Goal: Task Accomplishment & Management: Complete application form

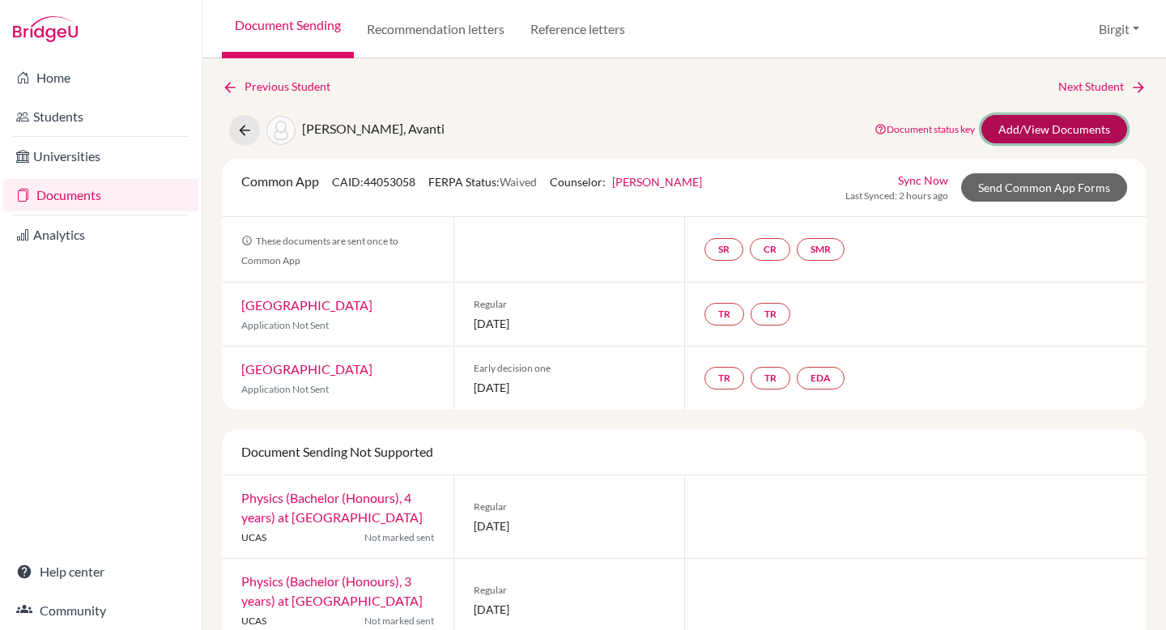
click at [1023, 130] on link "Add/View Documents" at bounding box center [1055, 129] width 146 height 28
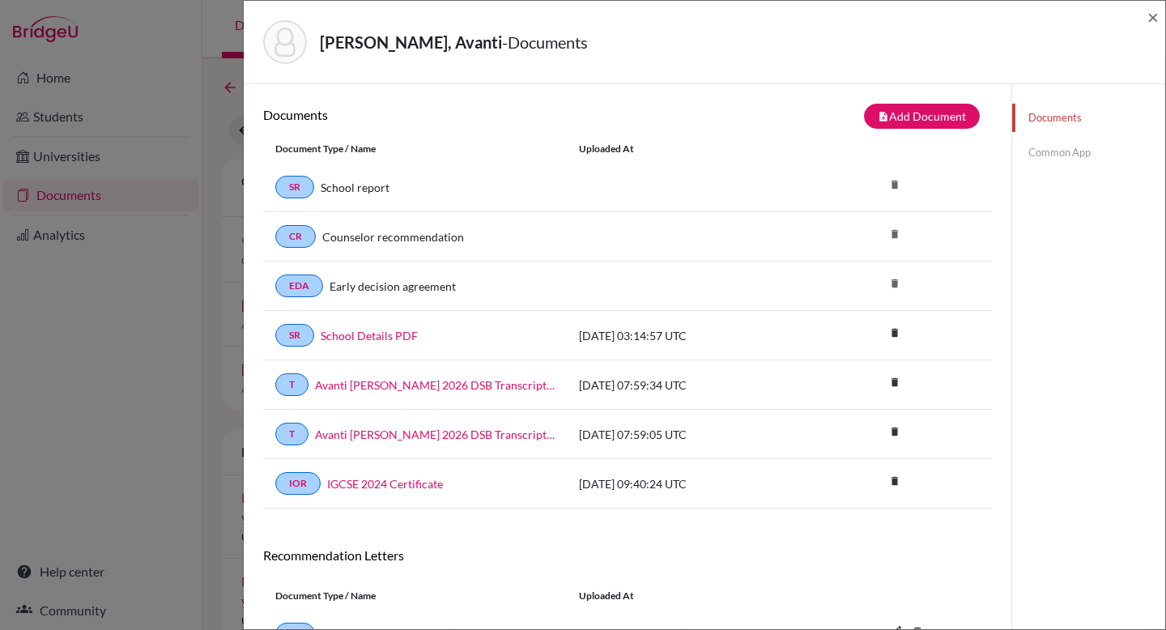
click at [1036, 151] on link "Common App" at bounding box center [1088, 153] width 153 height 28
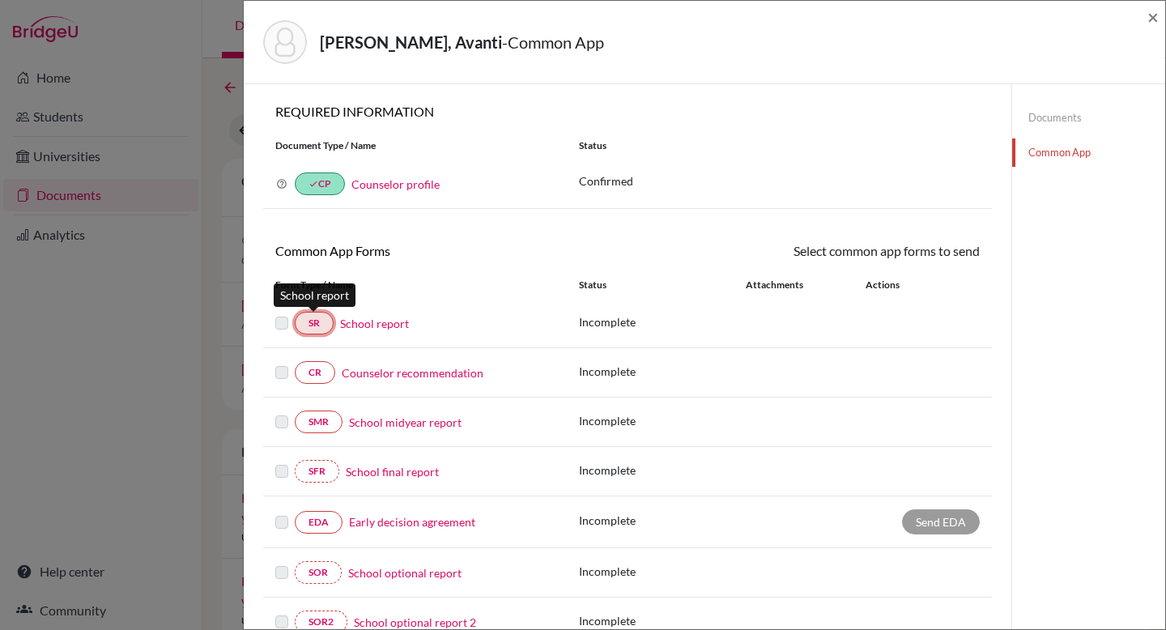
click at [322, 318] on link "SR" at bounding box center [314, 323] width 39 height 23
click at [312, 322] on link "SR" at bounding box center [314, 323] width 39 height 23
click at [282, 313] on label at bounding box center [281, 313] width 13 height 0
click at [325, 326] on link "SR" at bounding box center [314, 323] width 39 height 23
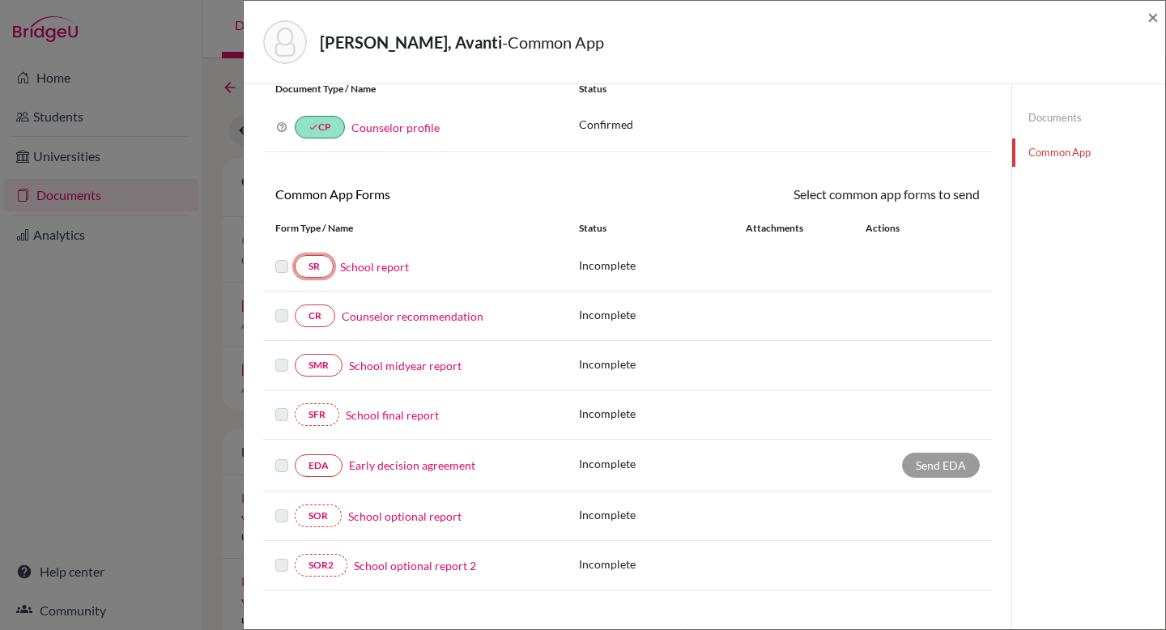
scroll to position [204, 0]
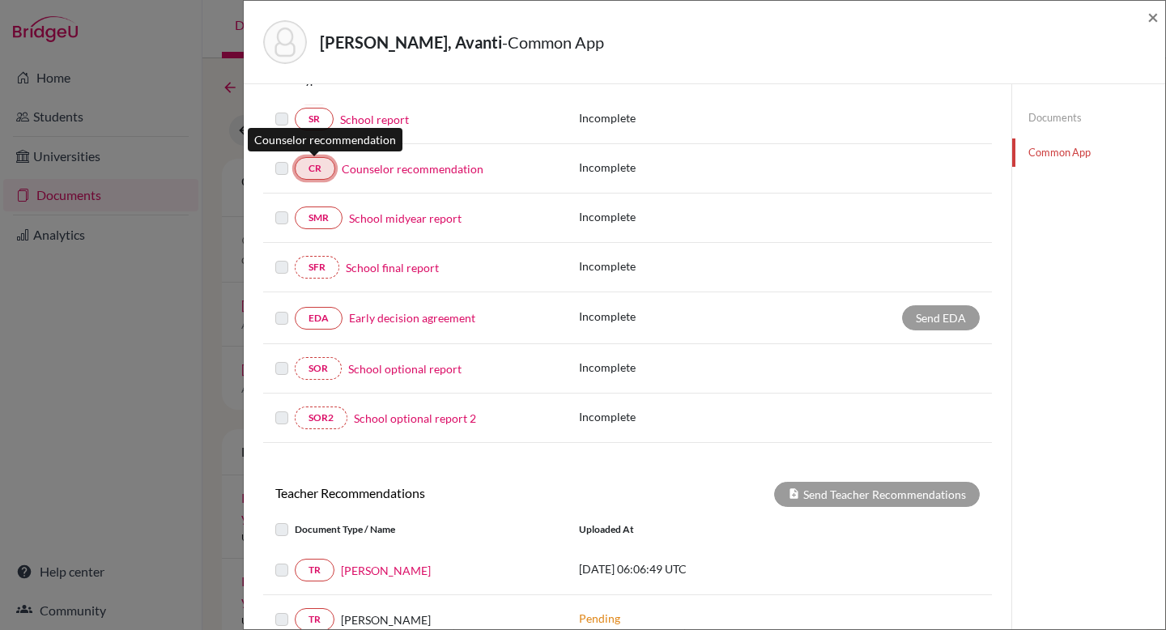
click at [316, 168] on link "CR" at bounding box center [315, 168] width 40 height 23
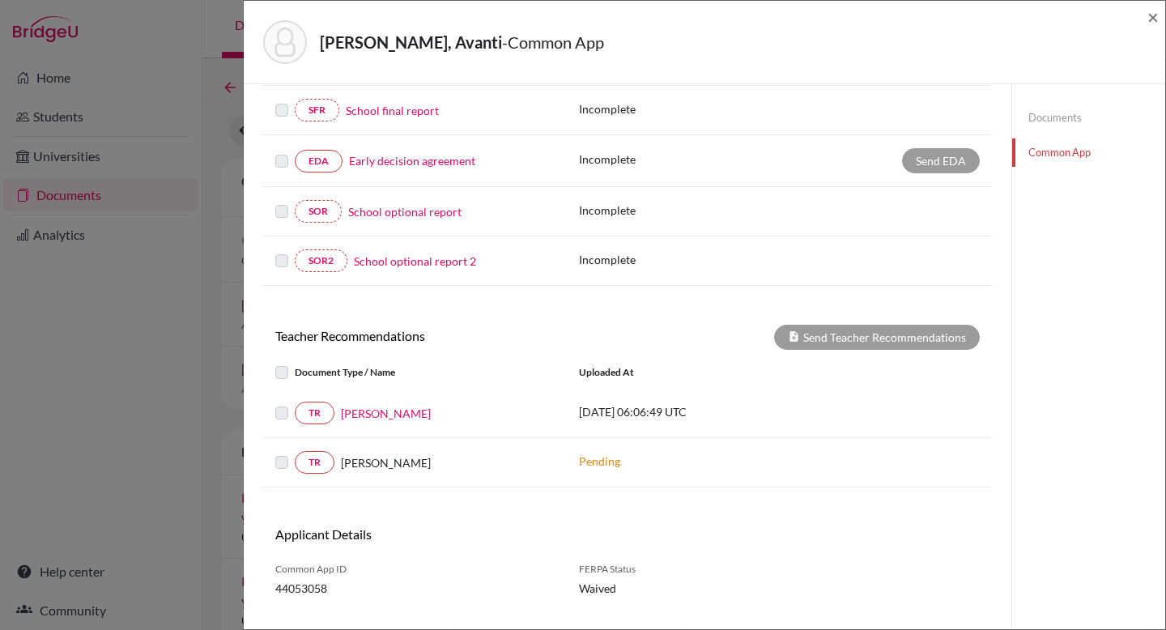
scroll to position [0, 0]
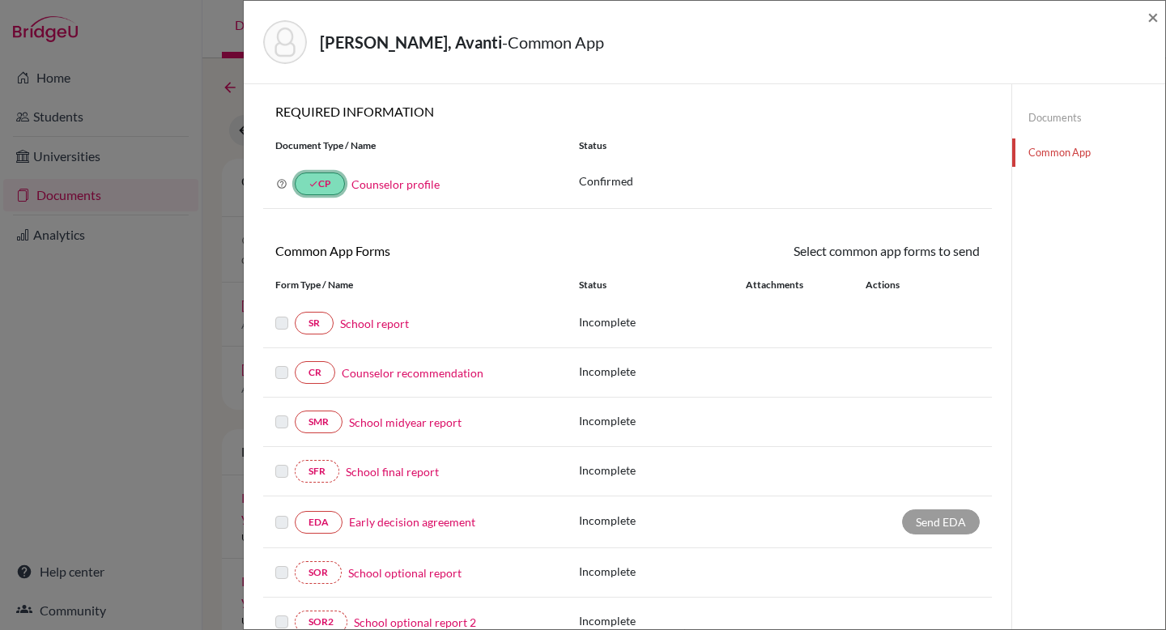
click at [318, 181] on link "done CP" at bounding box center [320, 184] width 50 height 23
click at [323, 187] on link "done CP" at bounding box center [320, 184] width 50 height 23
click at [1157, 20] on span "×" at bounding box center [1153, 16] width 11 height 23
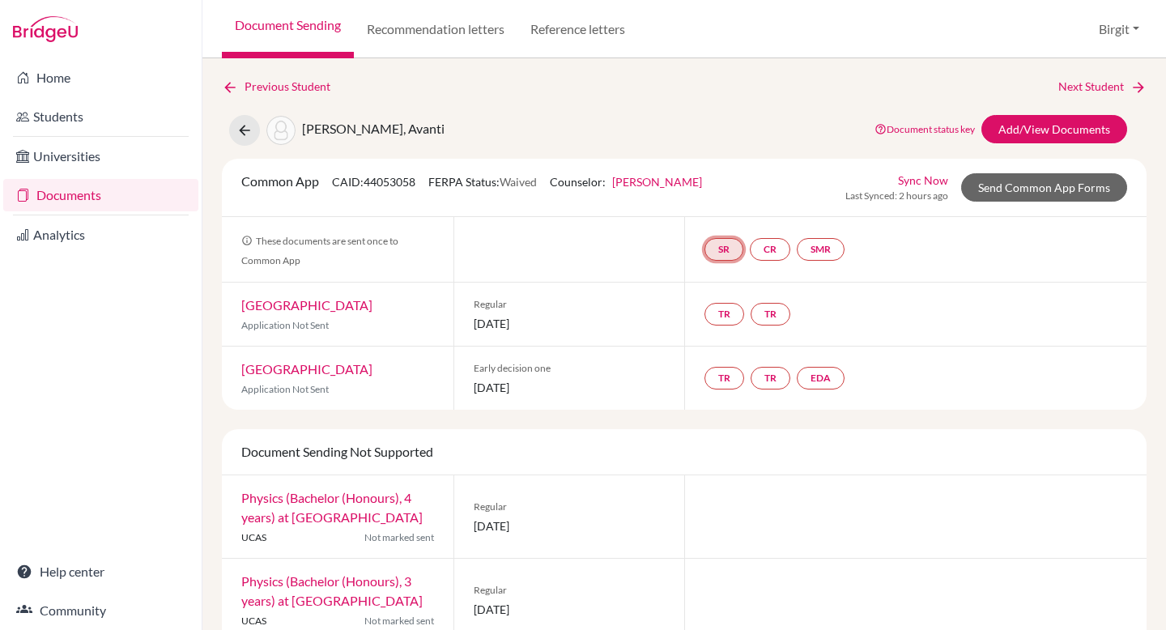
click at [725, 253] on link "SR" at bounding box center [724, 249] width 39 height 23
click at [985, 275] on div "SR School report School report Incomplete CR SMR" at bounding box center [915, 249] width 463 height 65
click at [771, 255] on link "CR" at bounding box center [770, 249] width 40 height 23
click at [771, 198] on link "Counselor recommendation" at bounding box center [772, 201] width 142 height 14
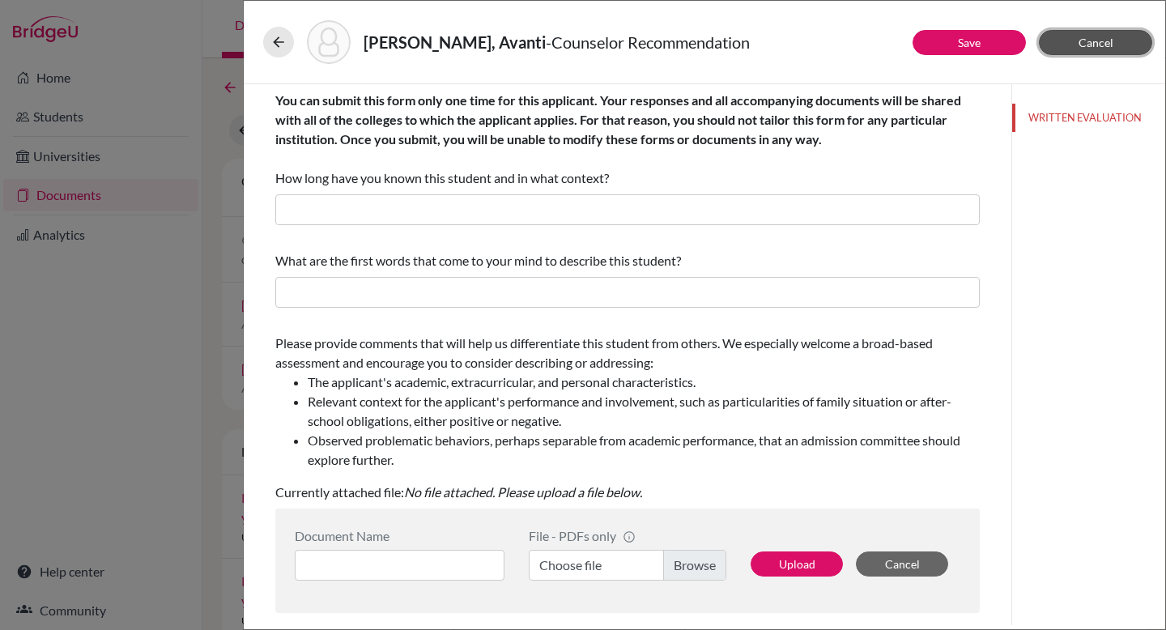
click at [1103, 39] on span "Cancel" at bounding box center [1096, 43] width 35 height 14
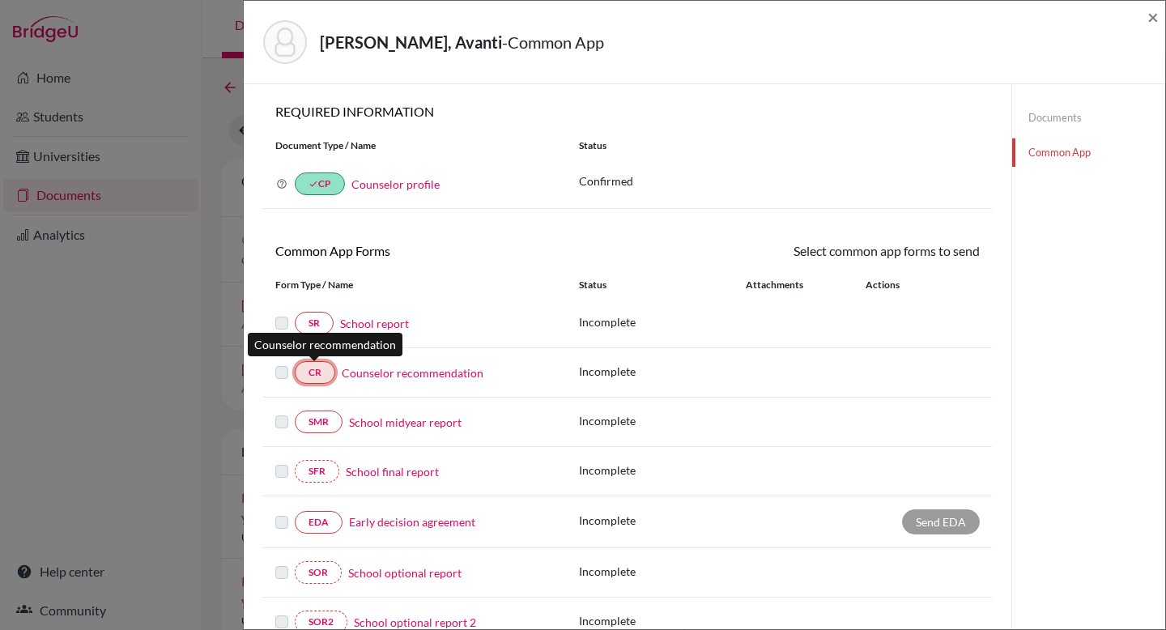
click at [326, 377] on link "CR" at bounding box center [315, 372] width 40 height 23
click at [1153, 21] on span "×" at bounding box center [1153, 16] width 11 height 23
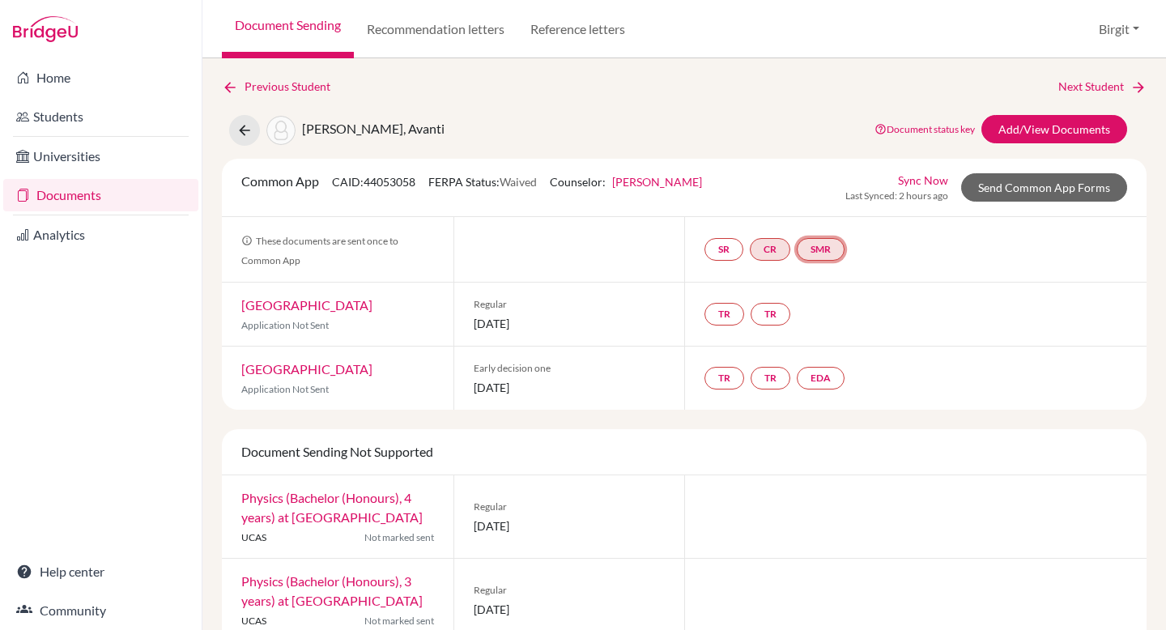
click at [820, 247] on link "SMR" at bounding box center [821, 249] width 48 height 23
click at [822, 202] on link "School midyear report" at bounding box center [825, 201] width 113 height 14
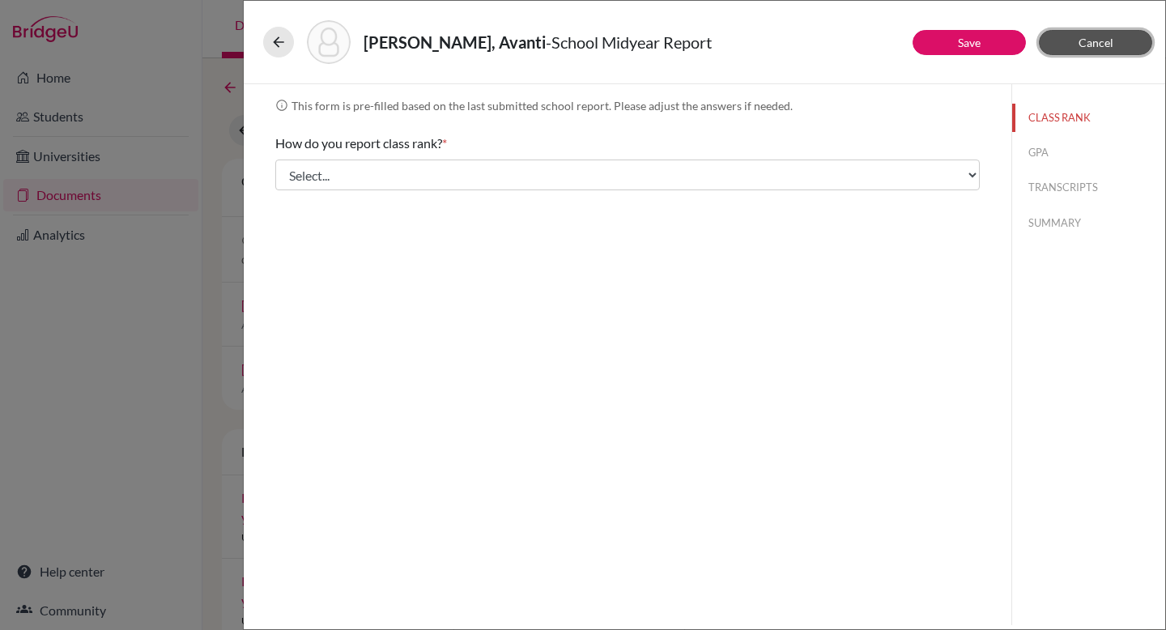
click at [1127, 43] on button "Cancel" at bounding box center [1095, 42] width 113 height 25
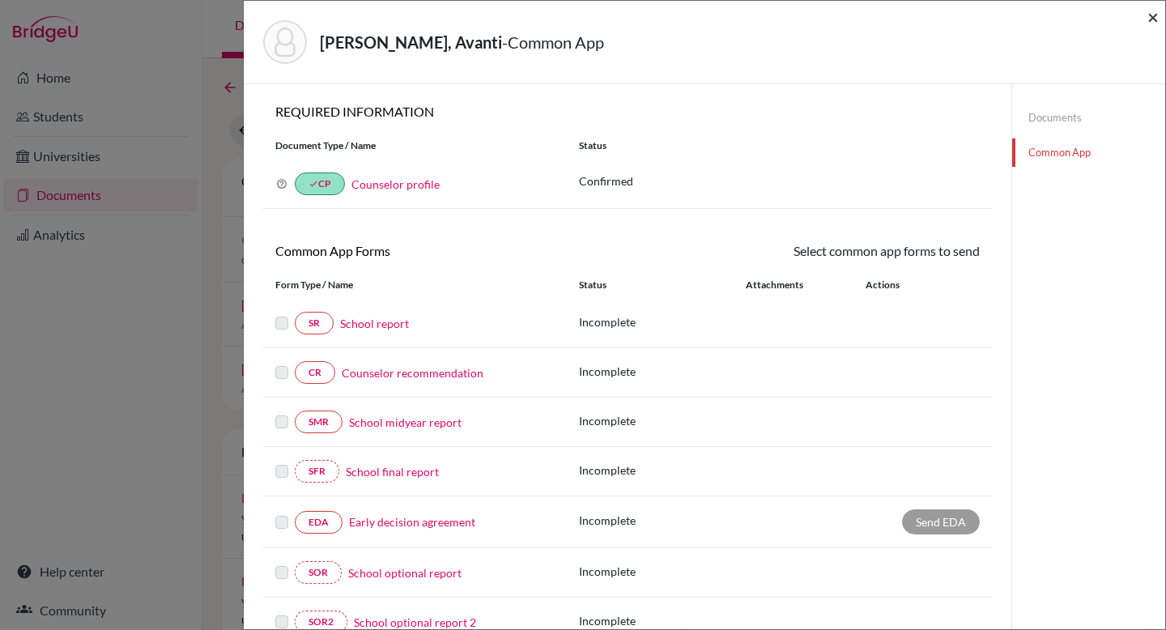
click at [1155, 20] on span "×" at bounding box center [1153, 16] width 11 height 23
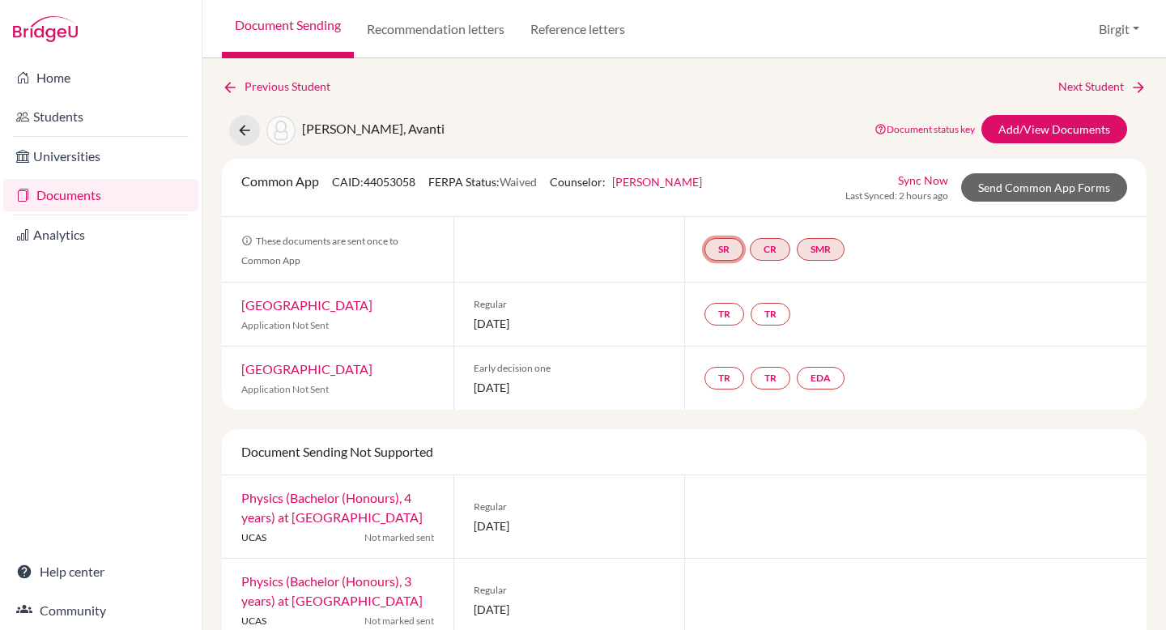
click at [717, 252] on link "SR" at bounding box center [724, 249] width 39 height 23
click at [729, 200] on link "School report" at bounding box center [723, 201] width 69 height 14
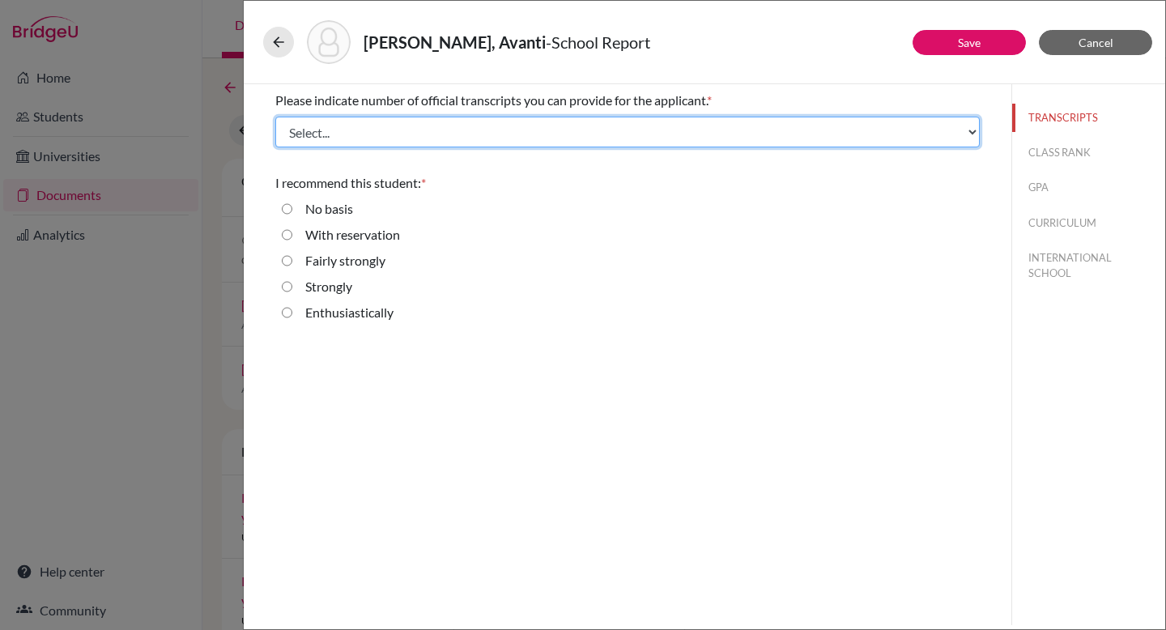
click at [685, 137] on select "Select... 1 2 3 4" at bounding box center [627, 132] width 705 height 31
click at [275, 117] on select "Select... 1 2 3 4" at bounding box center [627, 132] width 705 height 31
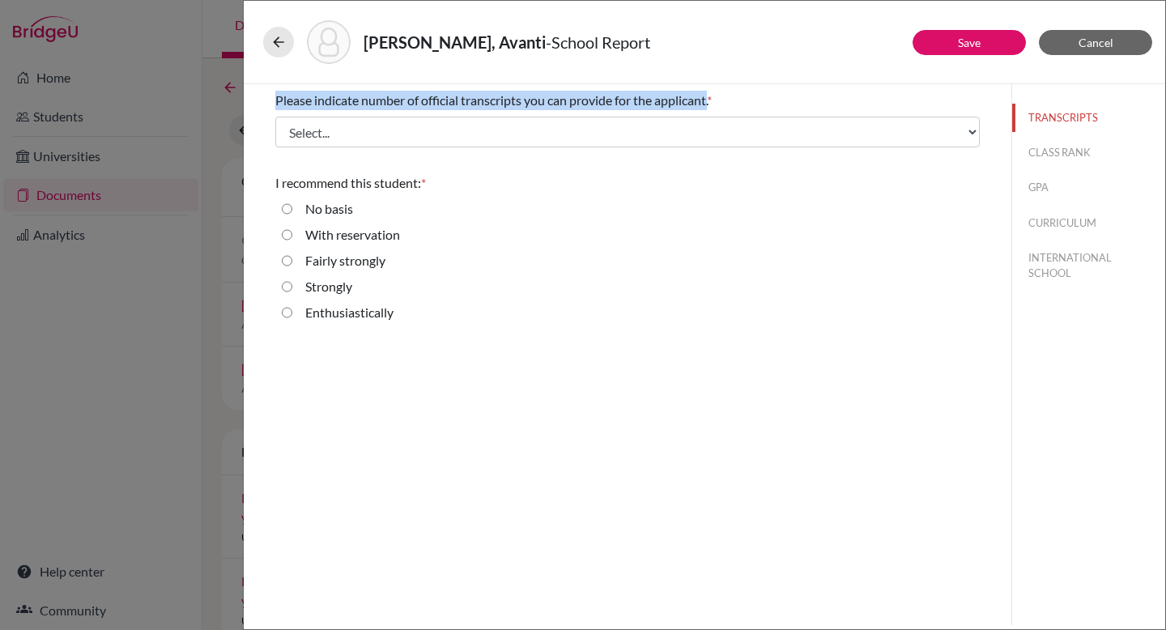
drag, startPoint x: 276, startPoint y: 98, endPoint x: 714, endPoint y: 100, distance: 437.4
click at [707, 100] on span "Please indicate number of official transcripts you can provide for the applican…" at bounding box center [491, 99] width 432 height 15
copy span "Please indicate number of official transcripts you can provide for the applican…"
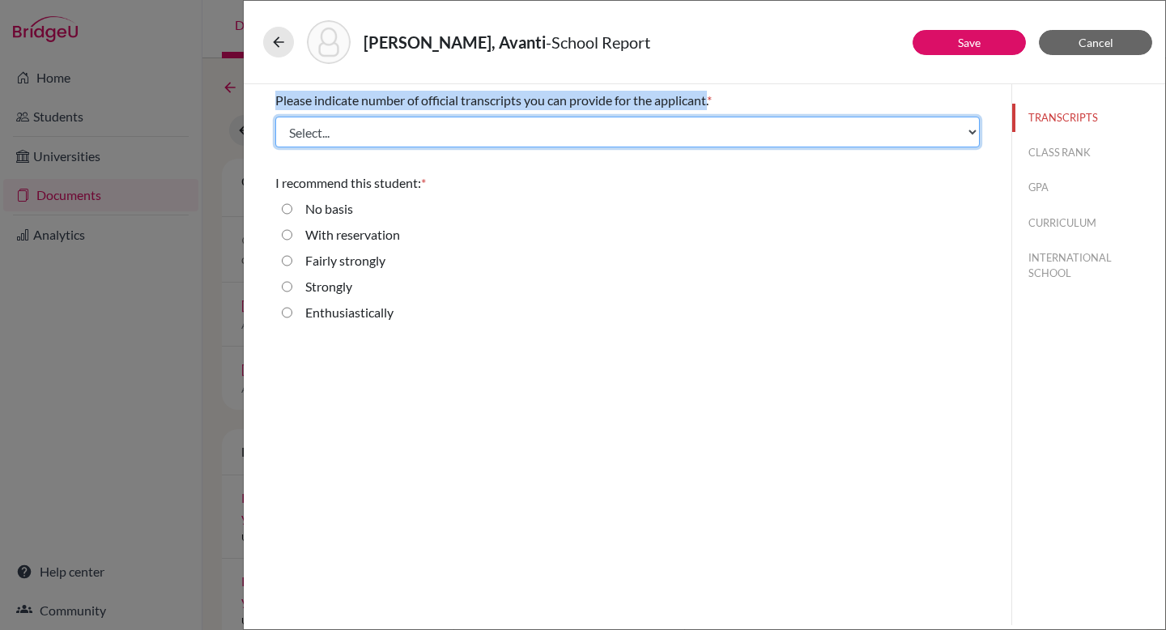
click at [406, 130] on select "Select... 1 2 3 4" at bounding box center [627, 132] width 705 height 31
select select "1"
click at [275, 117] on select "Select... 1 2 3 4" at bounding box center [627, 132] width 705 height 31
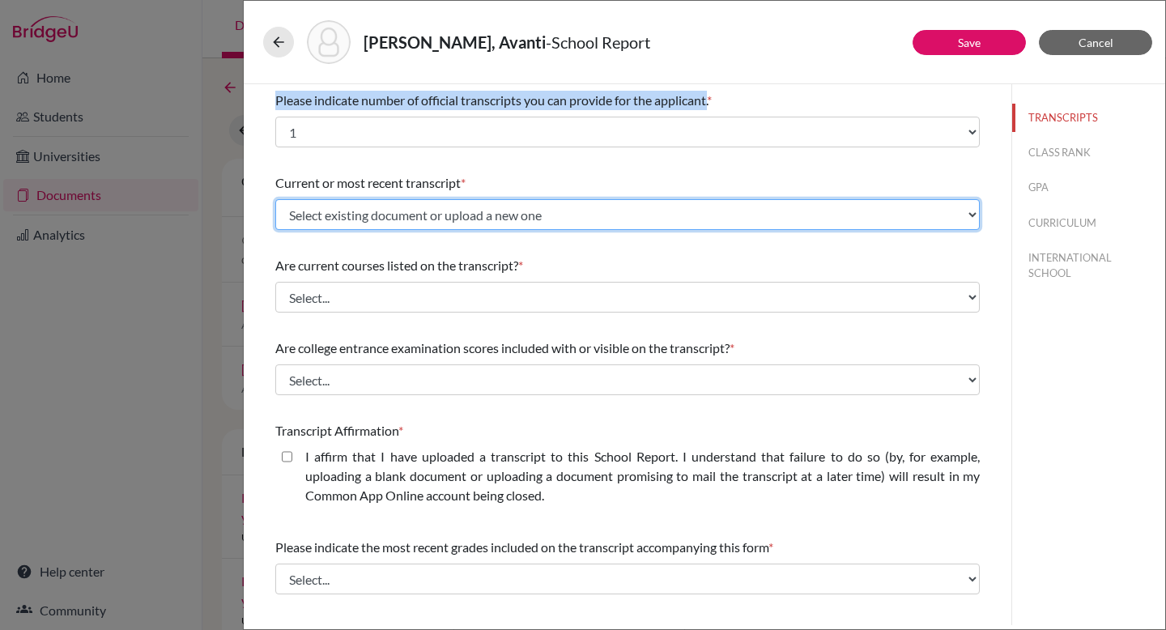
click at [426, 216] on select "Select existing document or upload a new one Avanti [PERSON_NAME] 2026 DSB Tran…" at bounding box center [627, 214] width 705 height 31
click at [275, 199] on select "Select existing document or upload a new one Avanti [PERSON_NAME] 2026 DSB Tran…" at bounding box center [627, 214] width 705 height 31
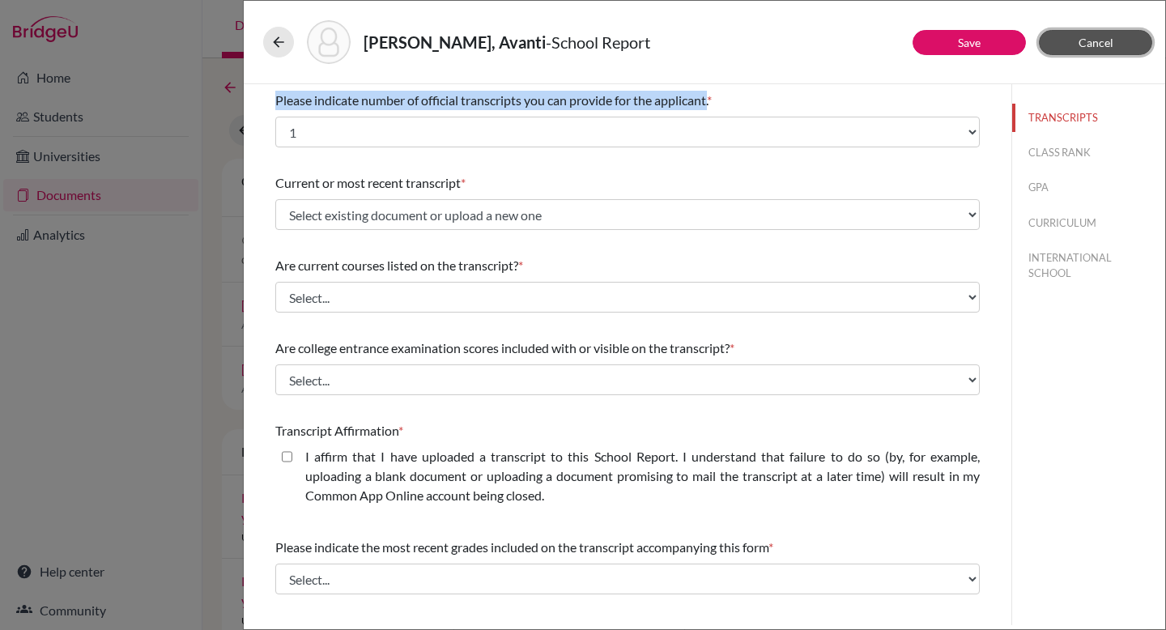
click at [1103, 40] on span "Cancel" at bounding box center [1096, 43] width 35 height 14
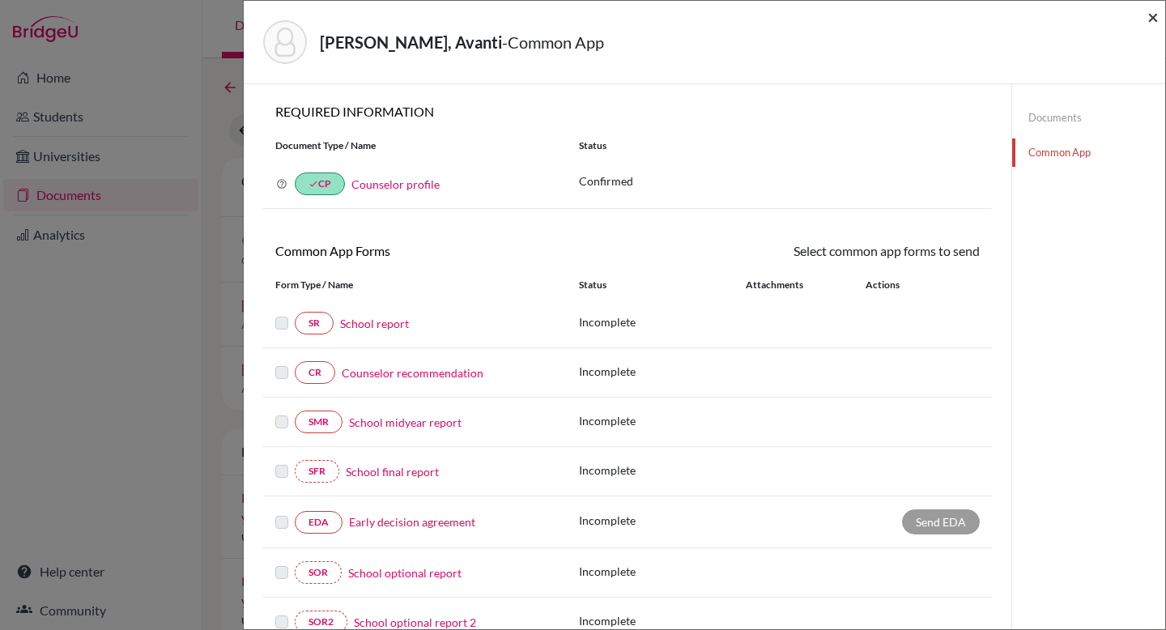
click at [1156, 20] on span "×" at bounding box center [1153, 16] width 11 height 23
